Goal: Information Seeking & Learning: Learn about a topic

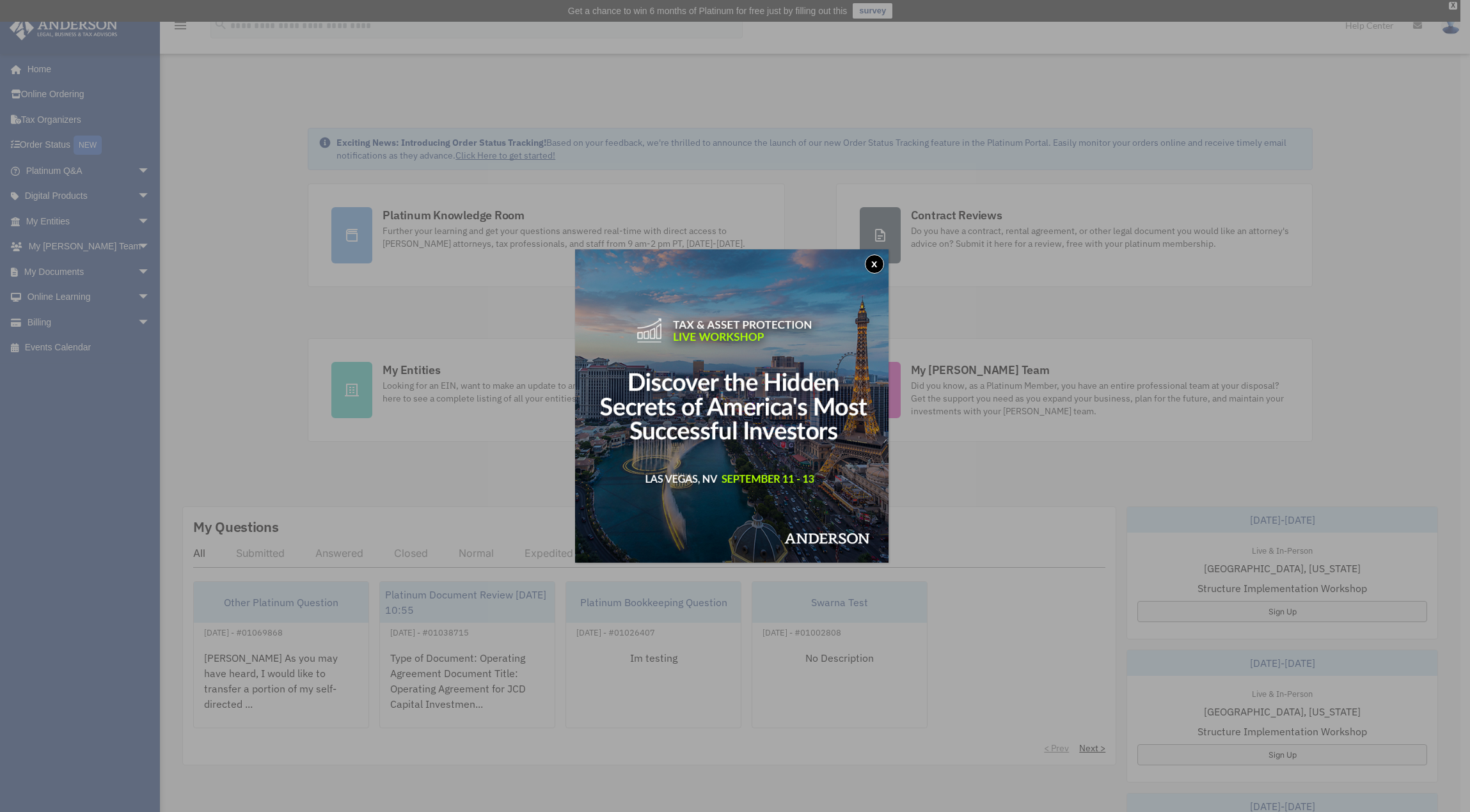
click at [878, 264] on button "x" at bounding box center [874, 264] width 19 height 19
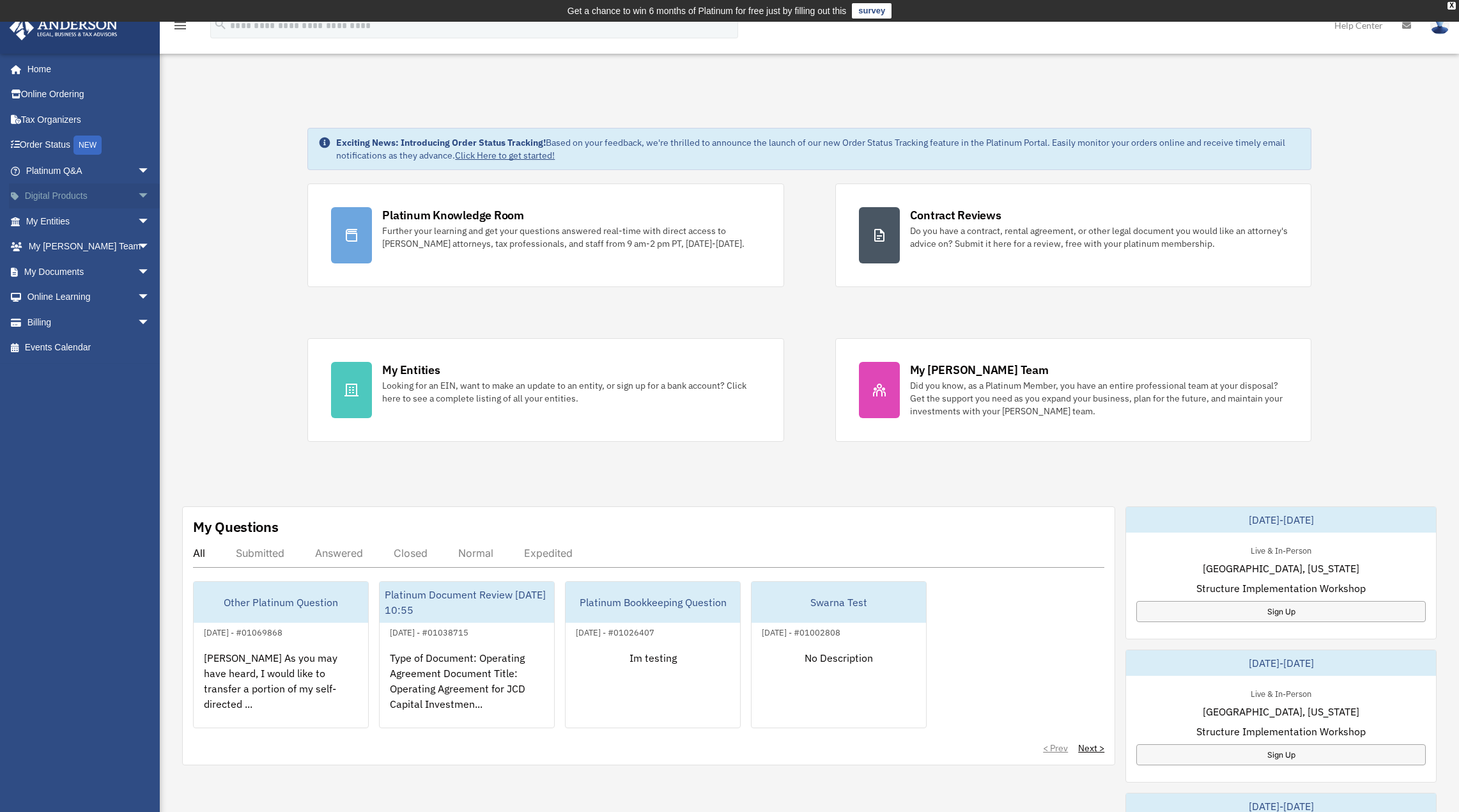
click at [137, 193] on span "arrow_drop_down" at bounding box center [150, 196] width 26 height 26
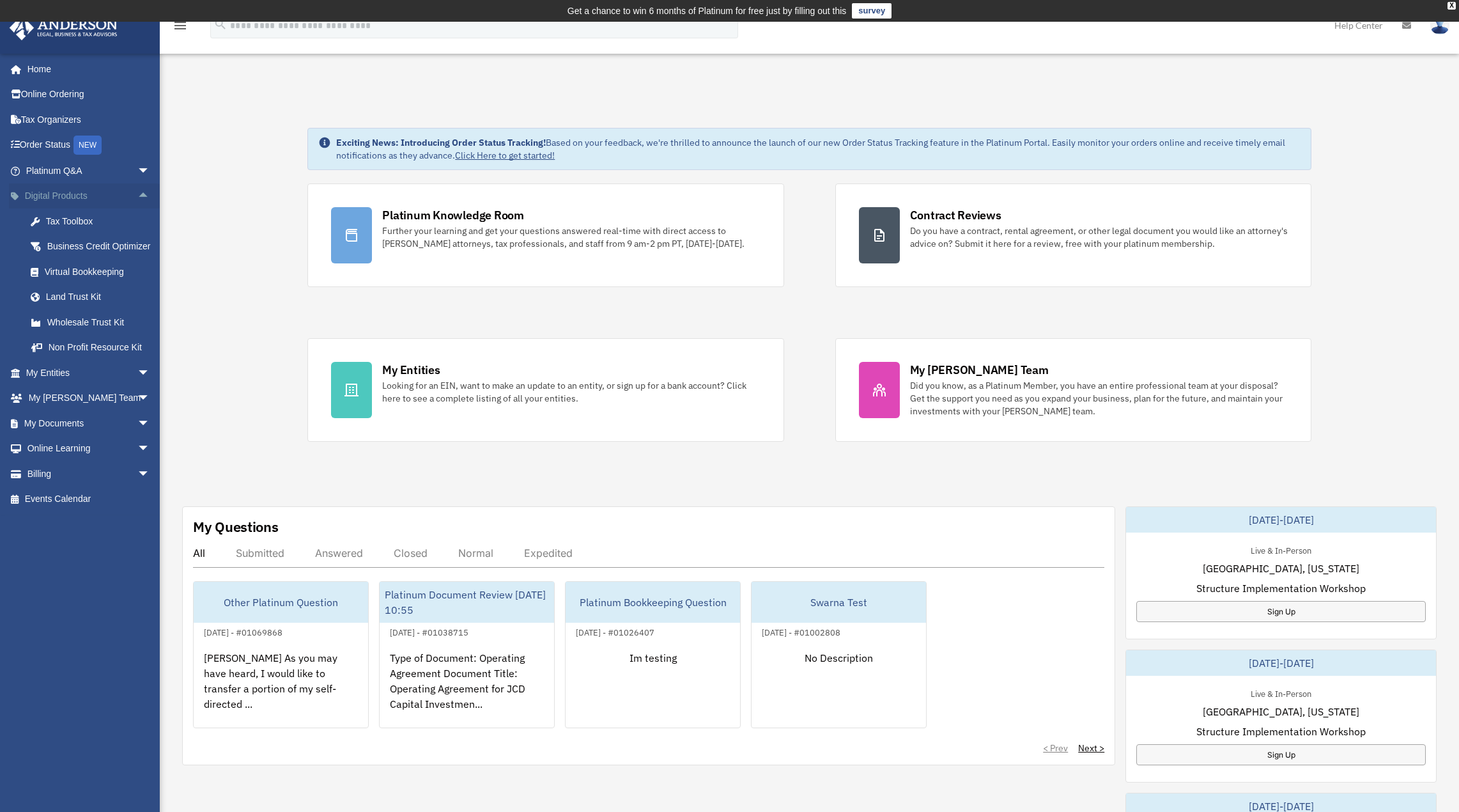
click at [70, 196] on link "Digital Products arrow_drop_up" at bounding box center [89, 196] width 160 height 26
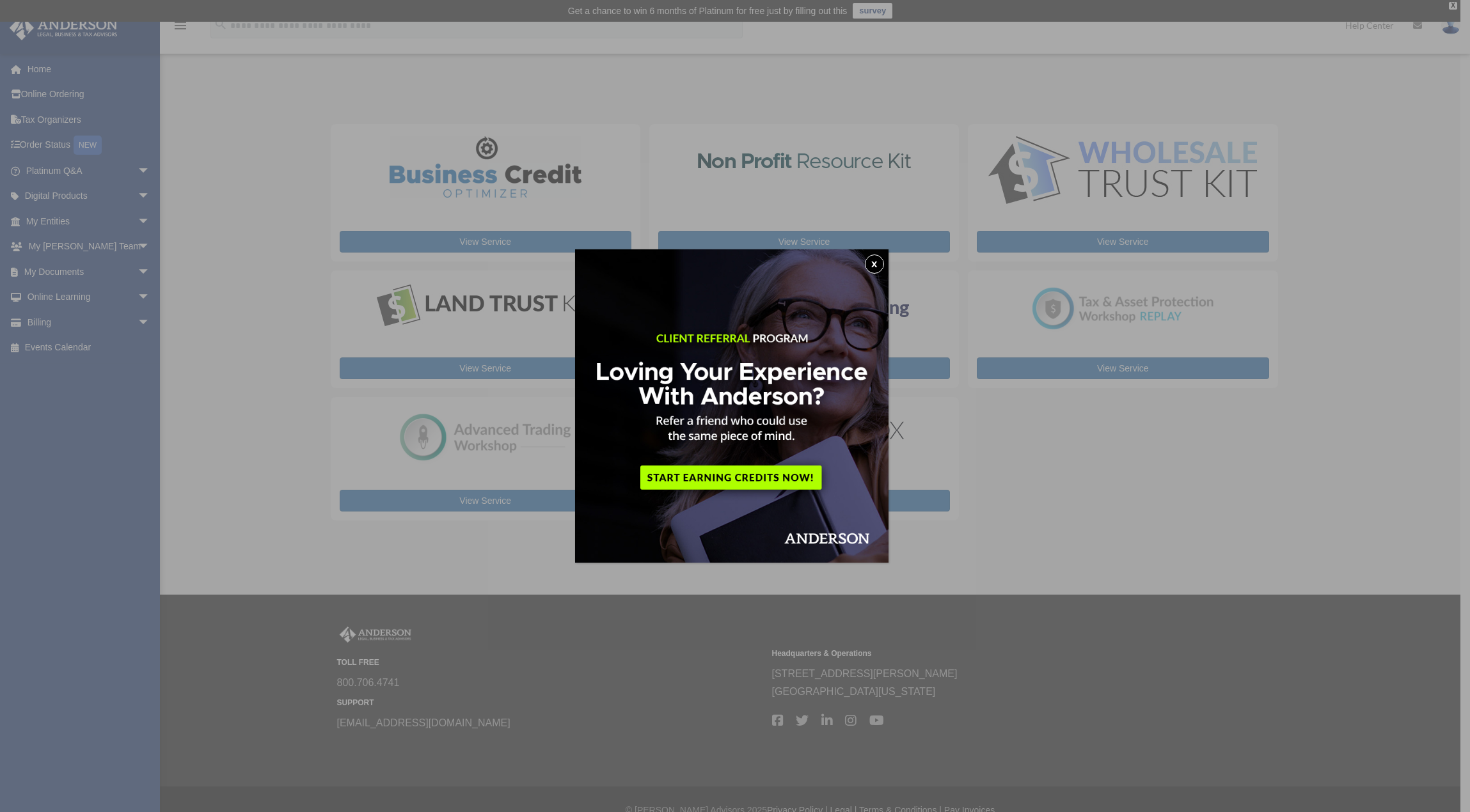
click at [874, 265] on button "x" at bounding box center [874, 264] width 19 height 19
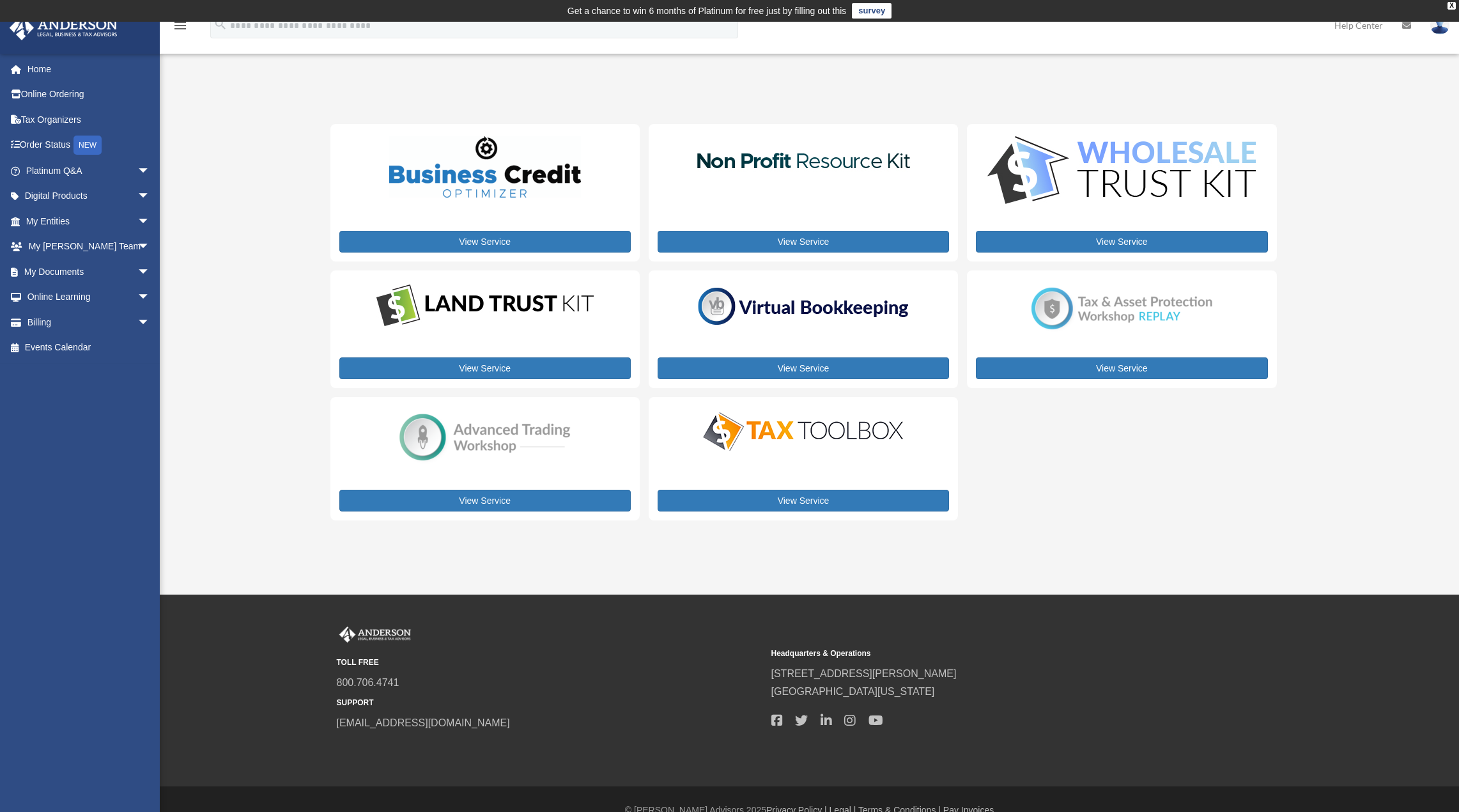
click at [494, 433] on img at bounding box center [485, 438] width 192 height 57
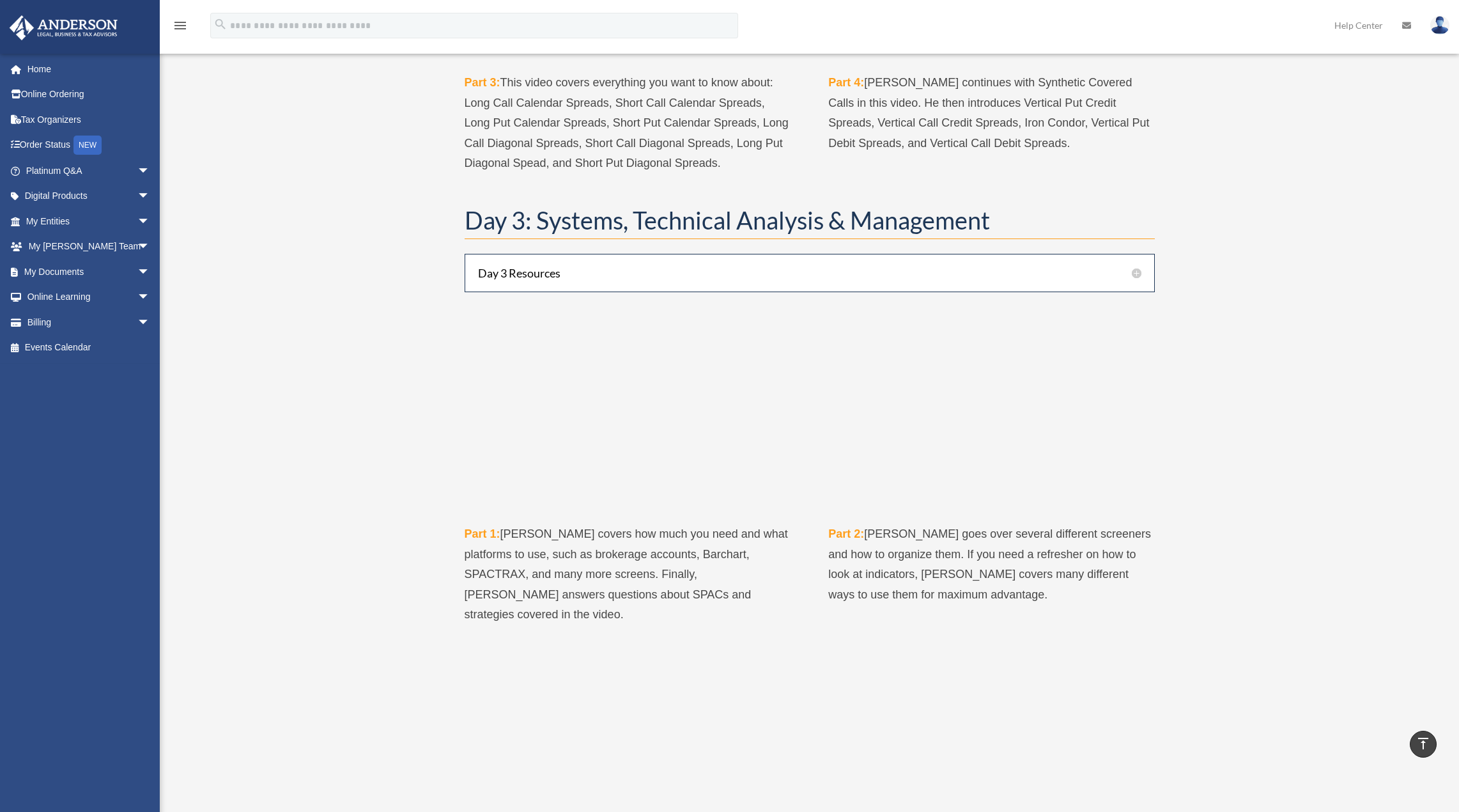
scroll to position [1790, 0]
